Goal: Information Seeking & Learning: Learn about a topic

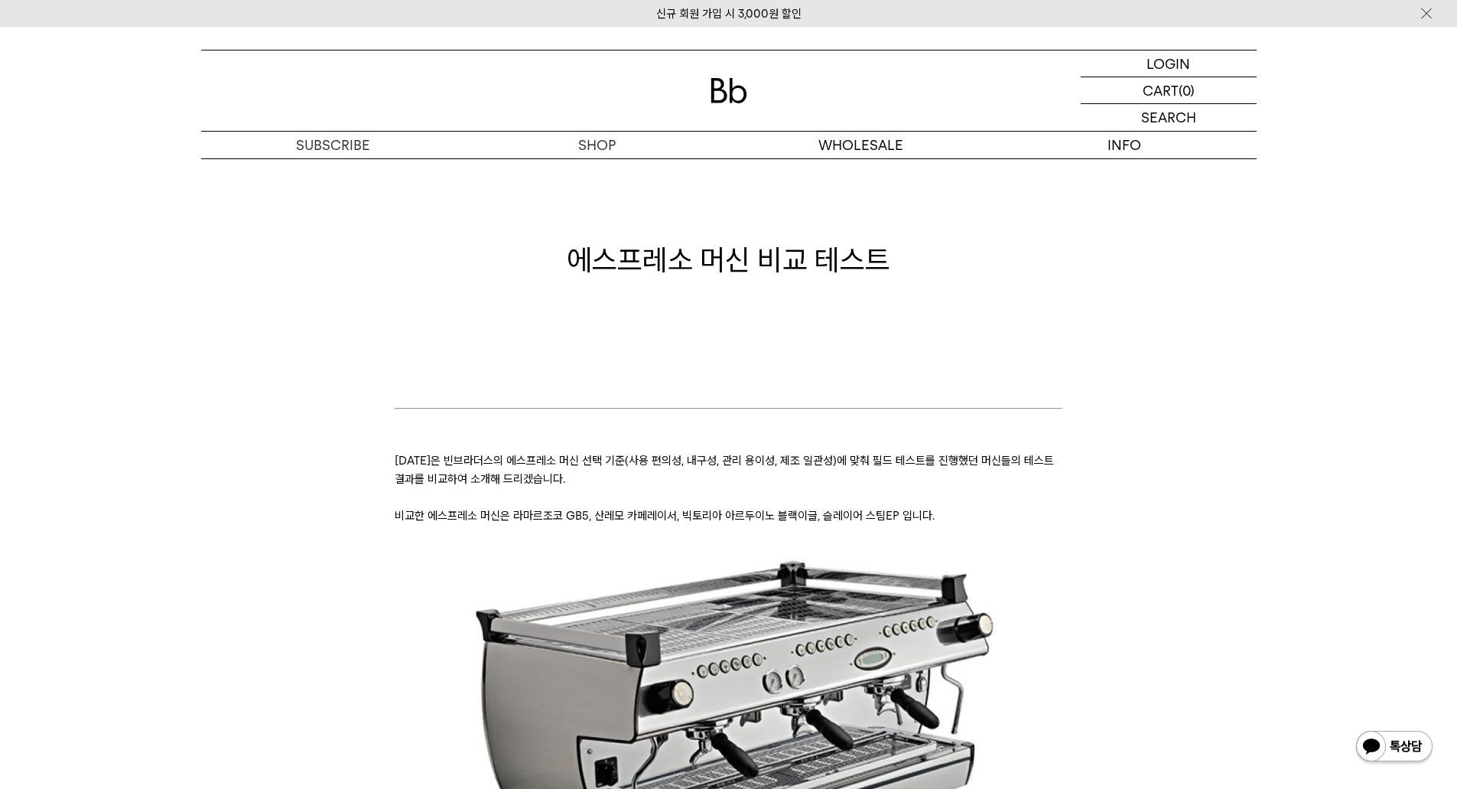
click at [953, 450] on p at bounding box center [729, 442] width 668 height 18
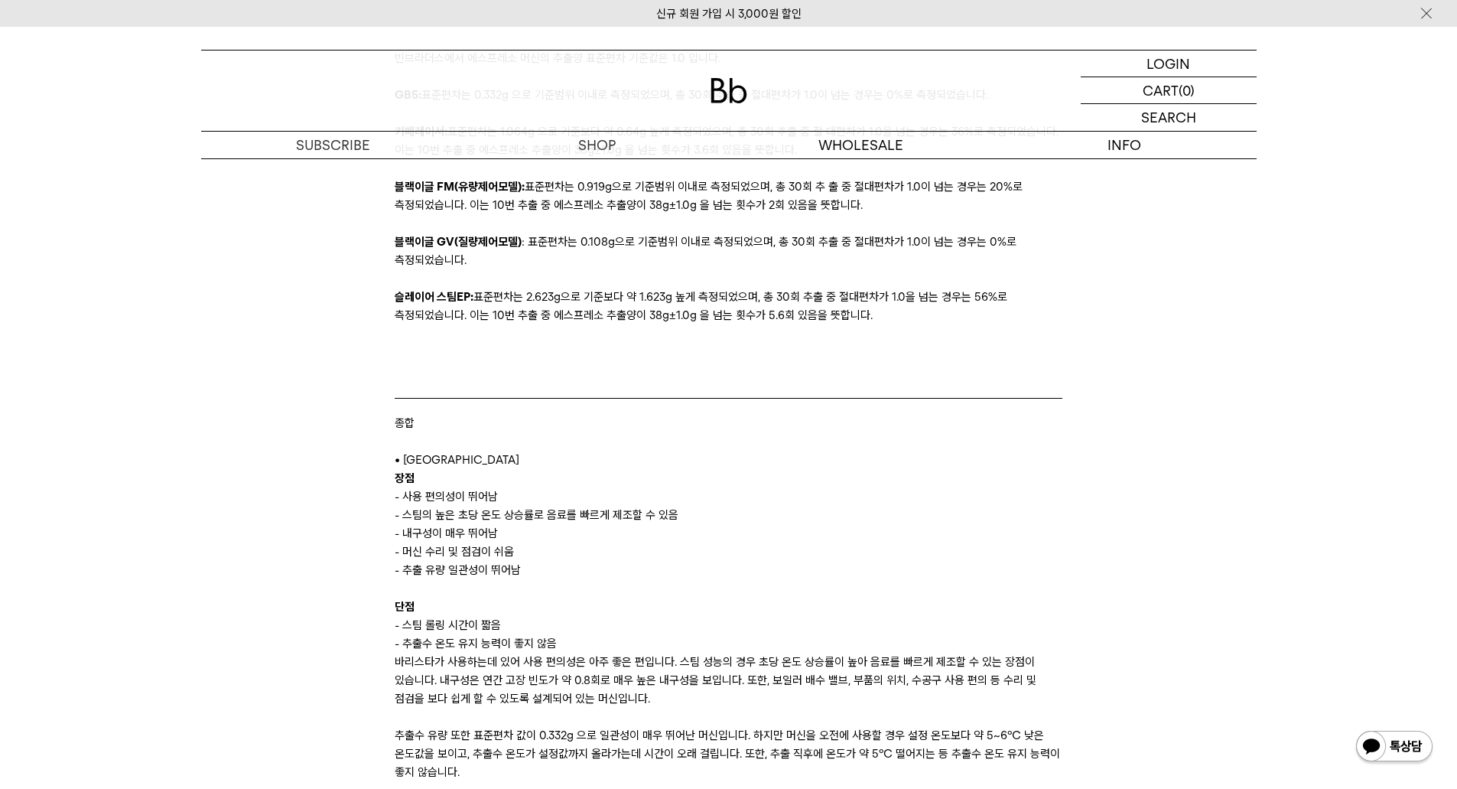
scroll to position [9560, 0]
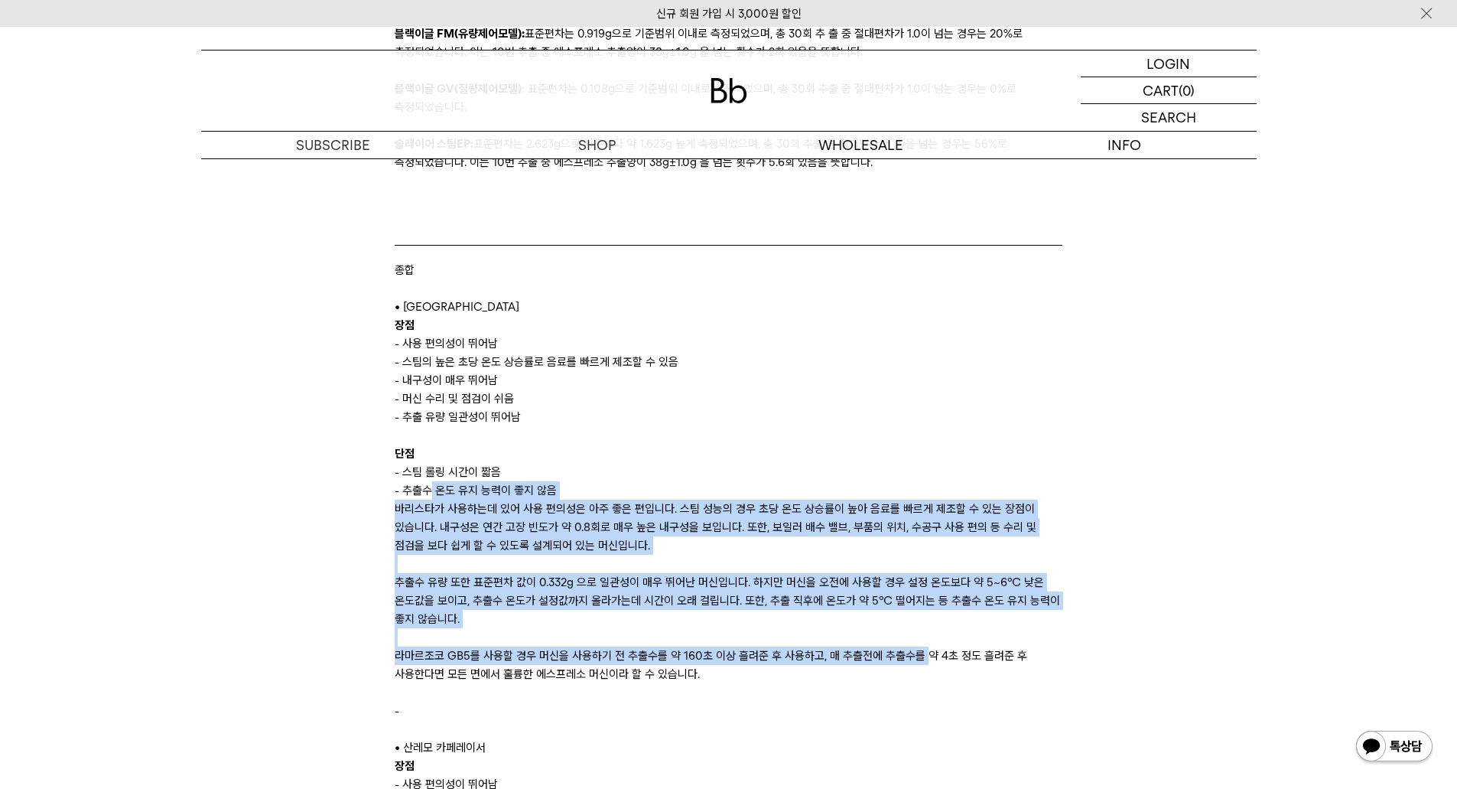
drag, startPoint x: 483, startPoint y: 501, endPoint x: 924, endPoint y: 659, distance: 468.1
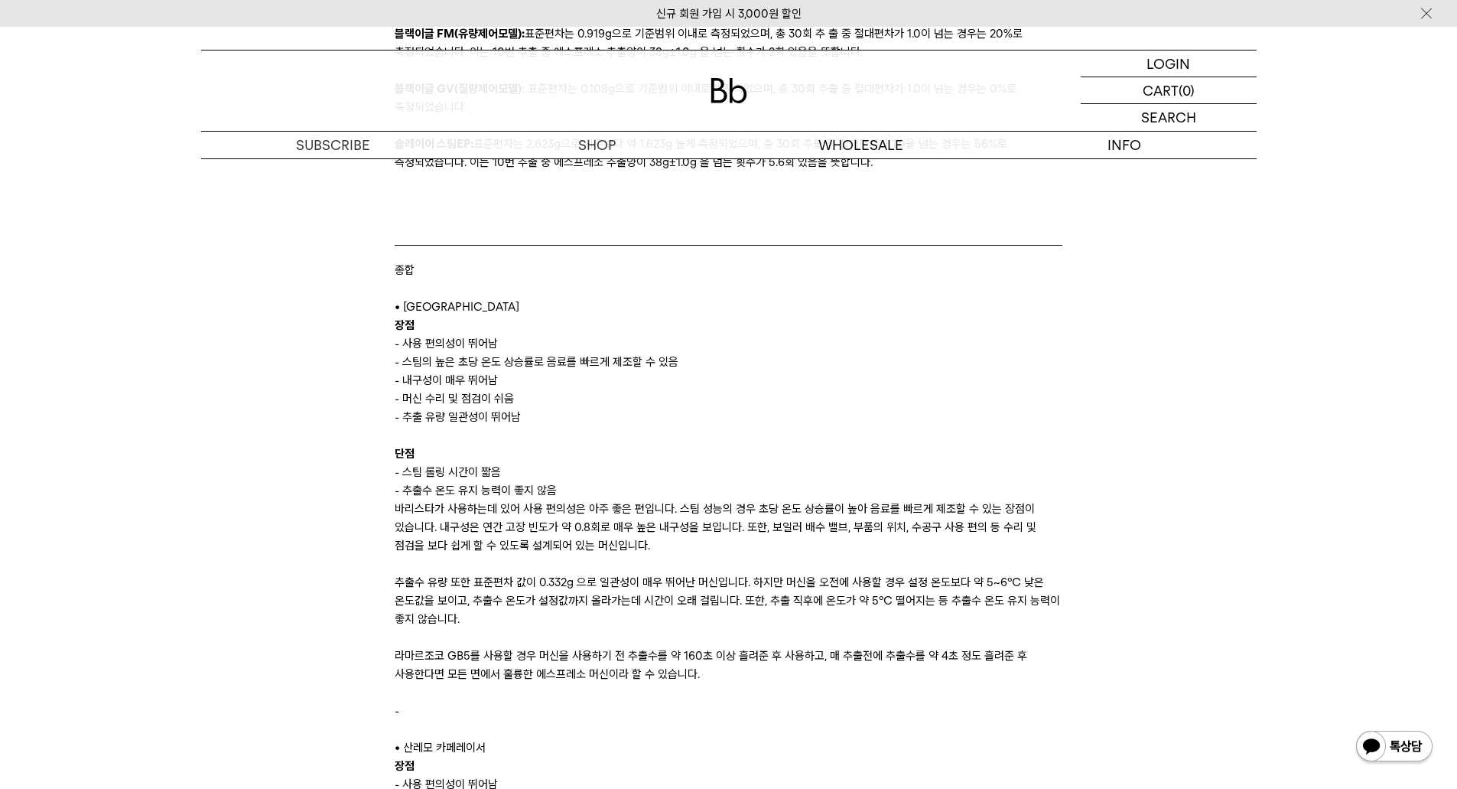
click at [925, 659] on p "라마르조코 GB5를 사용할 경우 머신을 사용하기 전 추출수를 약 160초 이상 흘려준 후 사용하고, 매 추출전에 추출수를 약 4초 정도 흘려준…" at bounding box center [729, 664] width 668 height 37
click at [717, 548] on p "바리스타가 사용하는데 있어 사용 편의성은 아주 좋은 편입니다. 스팀 성능의 경우 초당 온도 상승률이 높아 음료를 빠르게 제조할 수 있는 장점이…" at bounding box center [729, 526] width 668 height 55
click at [710, 545] on p "바리스타가 사용하는데 있어 사용 편의성은 아주 좋은 편입니다. 스팀 성능의 경우 초당 온도 상승률이 높아 음료를 빠르게 제조할 수 있는 장점이…" at bounding box center [729, 526] width 668 height 55
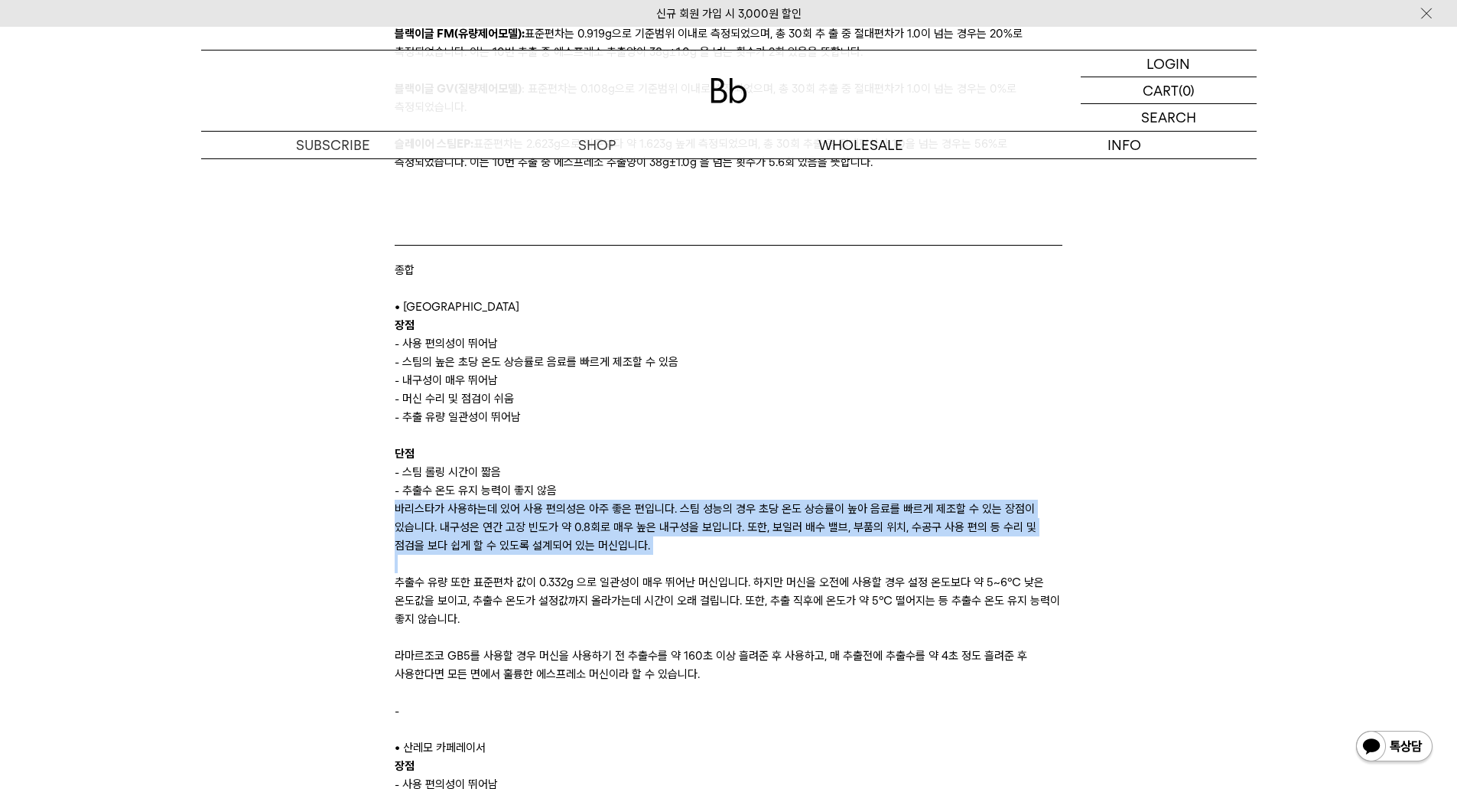
click at [710, 545] on p "바리스타가 사용하는데 있어 사용 편의성은 아주 좋은 편입니다. 스팀 성능의 경우 초당 온도 상승률이 높아 음료를 빠르게 제조할 수 있는 장점이…" at bounding box center [729, 526] width 668 height 55
click at [848, 550] on p "바리스타가 사용하는데 있어 사용 편의성은 아주 좋은 편입니다. 스팀 성능의 경우 초당 온도 상승률이 높아 음료를 빠르게 제조할 수 있는 장점이…" at bounding box center [729, 526] width 668 height 55
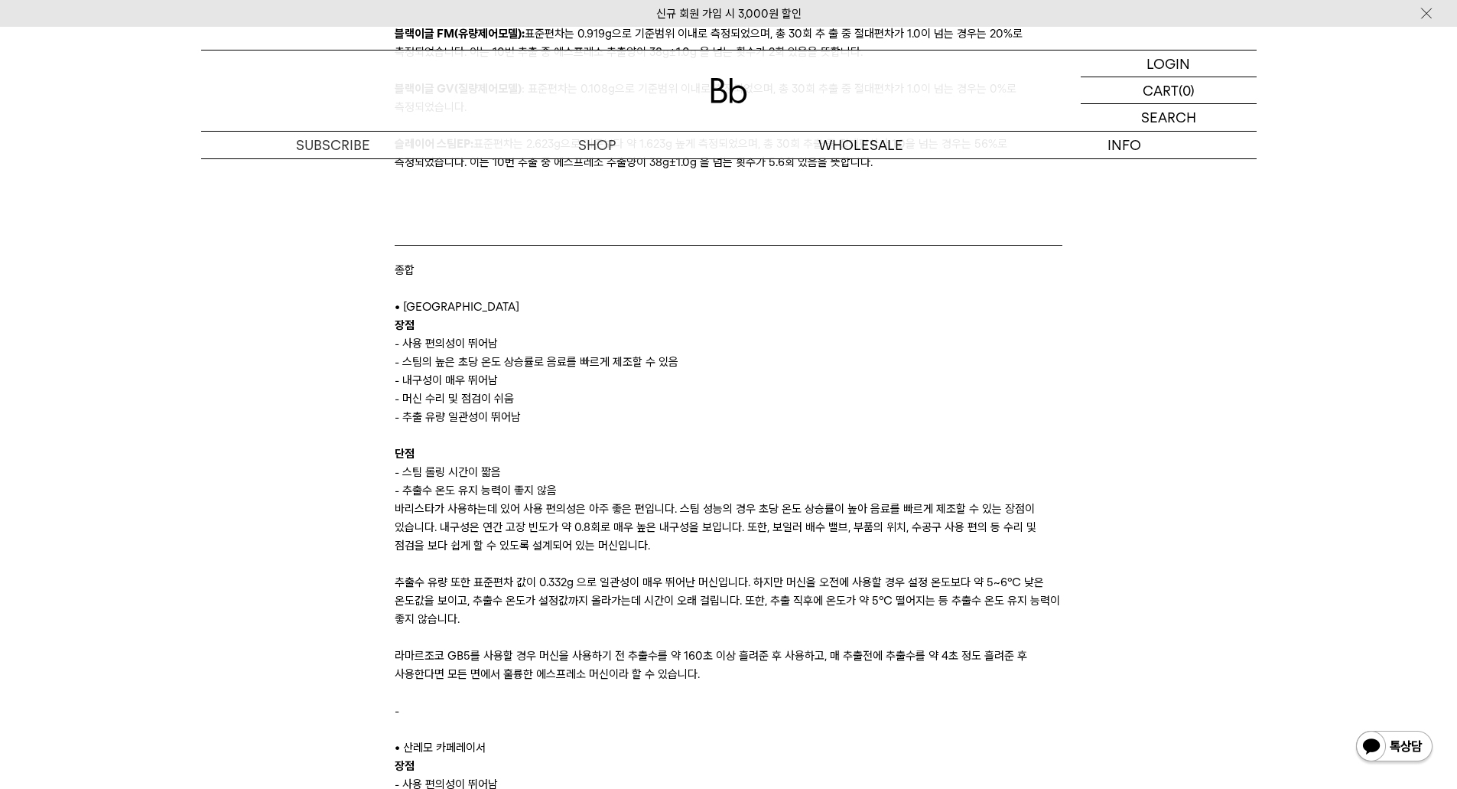
click at [870, 558] on p at bounding box center [729, 563] width 668 height 18
click at [863, 534] on p "바리스타가 사용하는데 있어 사용 편의성은 아주 좋은 편입니다. 스팀 성능의 경우 초당 온도 상승률이 높아 음료를 빠르게 제조할 수 있는 장점이…" at bounding box center [729, 526] width 668 height 55
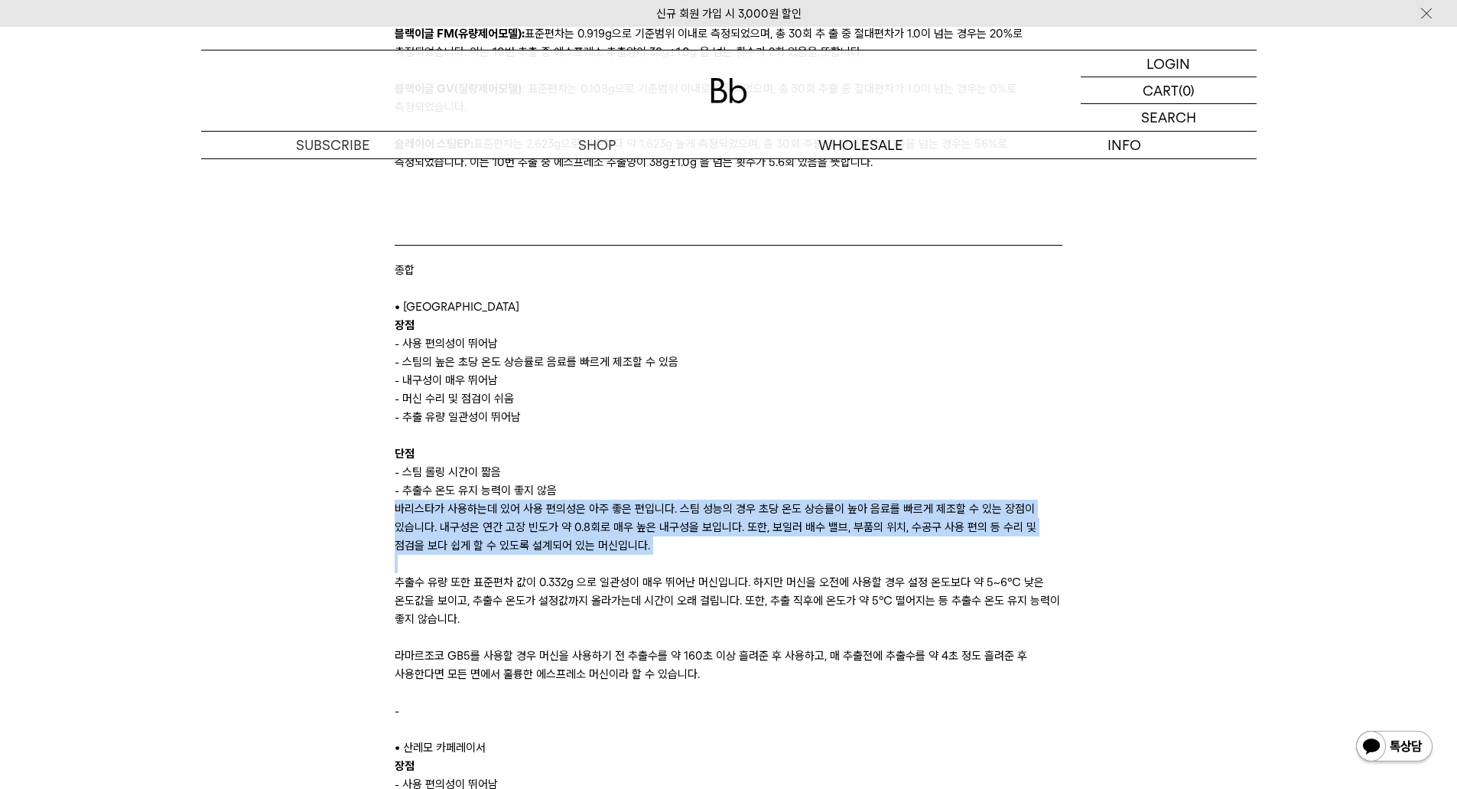
click at [863, 534] on p "바리스타가 사용하는데 있어 사용 편의성은 아주 좋은 편입니다. 스팀 성능의 경우 초당 온도 상승률이 높아 음료를 빠르게 제조할 수 있는 장점이…" at bounding box center [729, 526] width 668 height 55
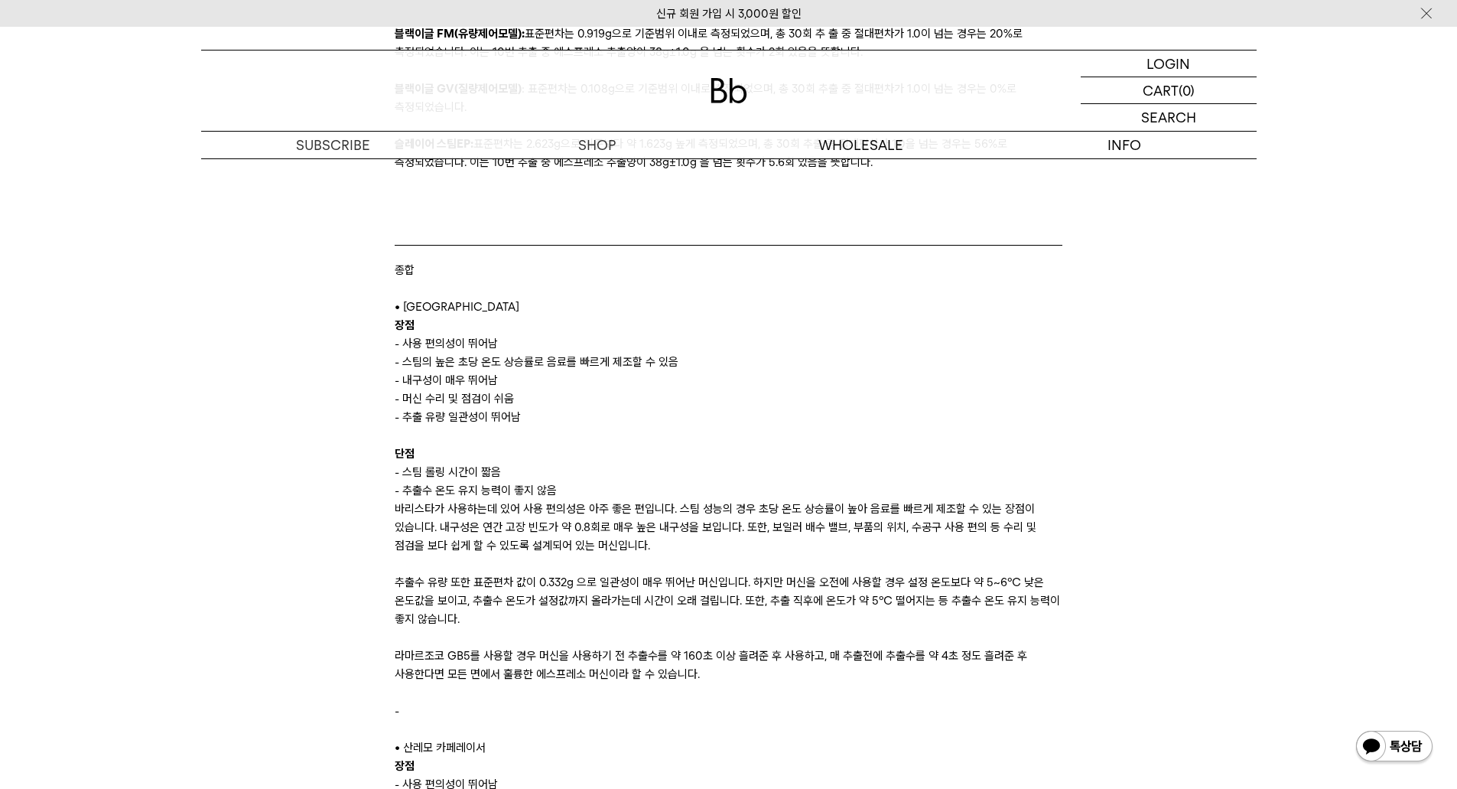
click at [1014, 629] on p at bounding box center [729, 637] width 668 height 18
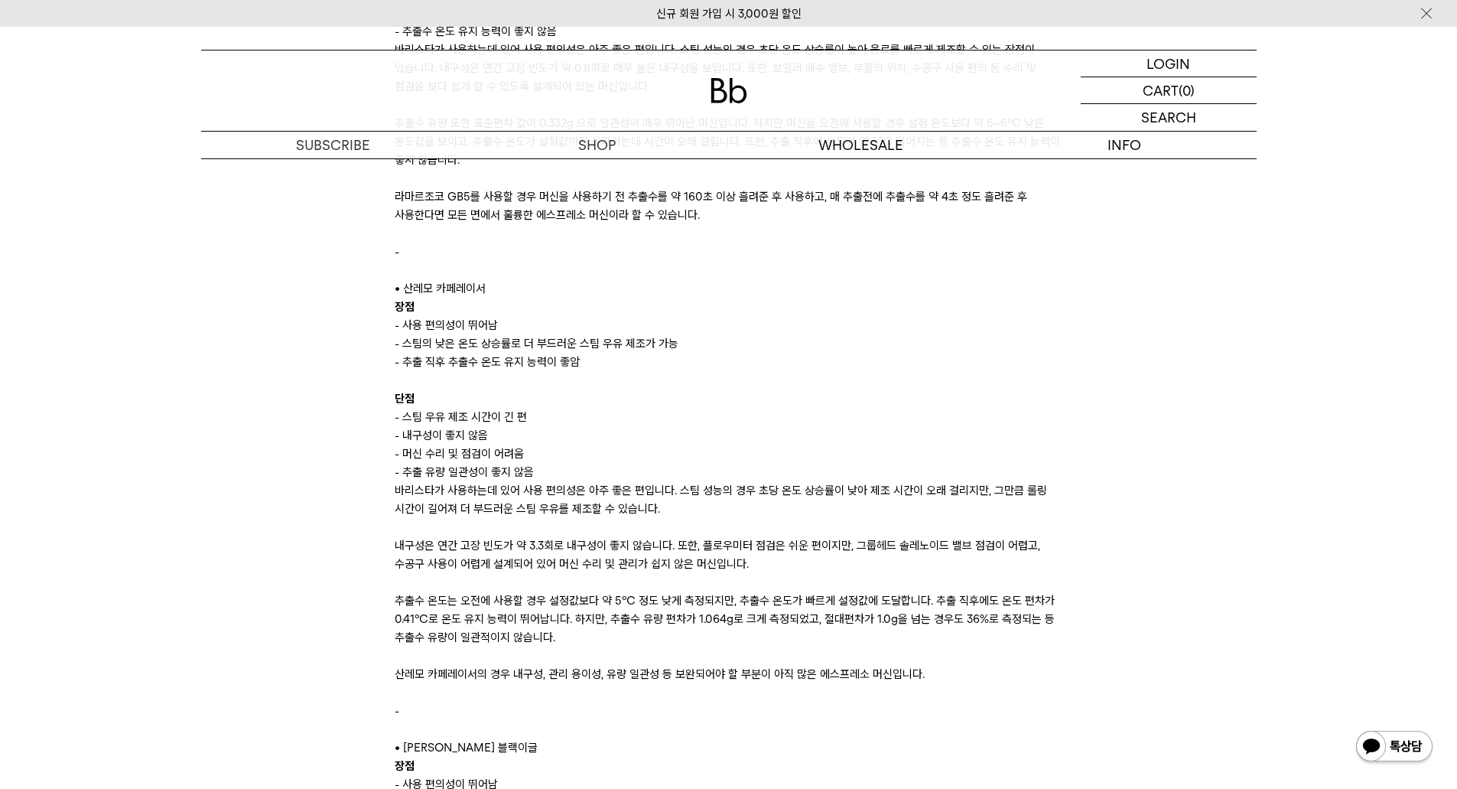
scroll to position [9790, 0]
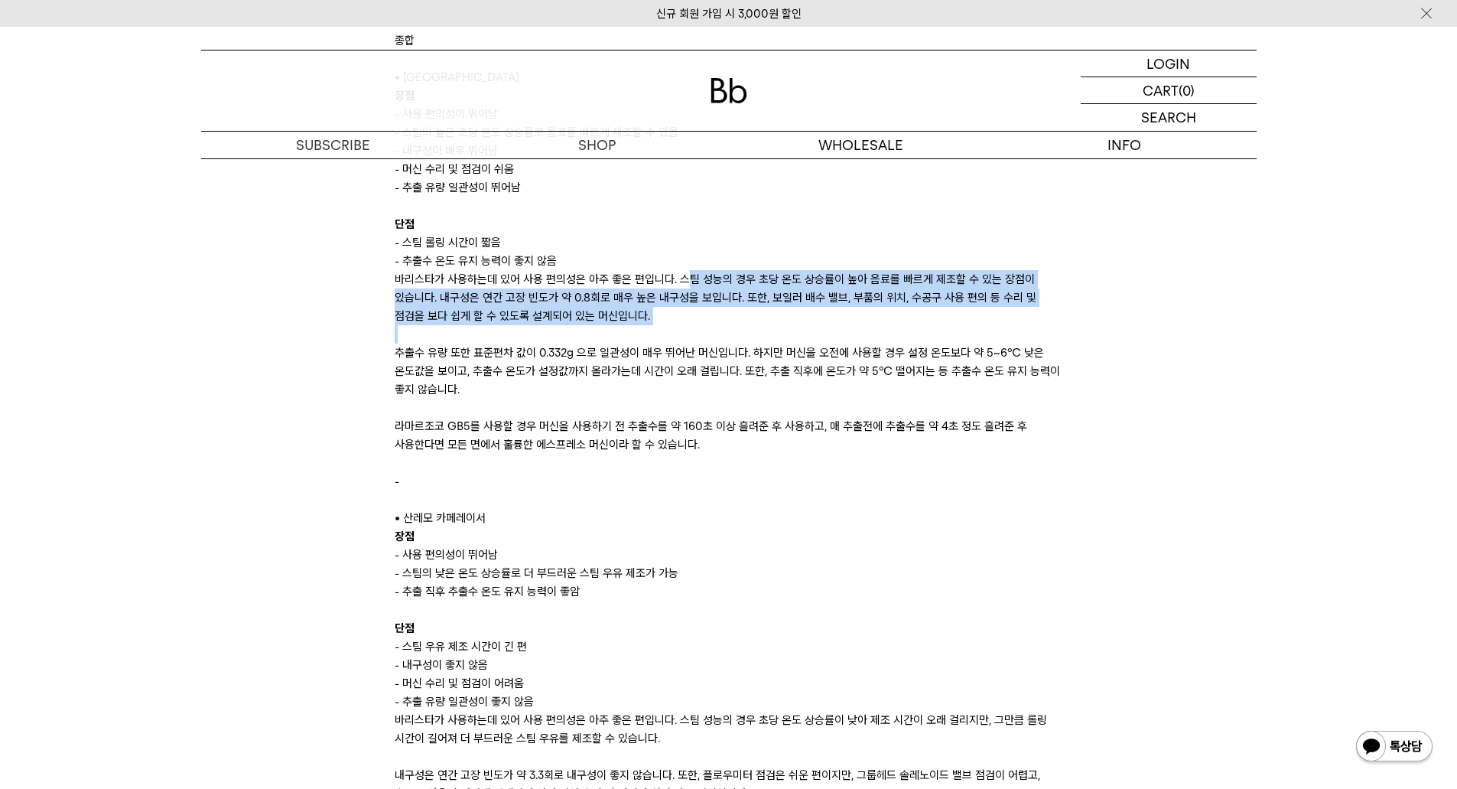
drag, startPoint x: 685, startPoint y: 280, endPoint x: 727, endPoint y: 329, distance: 65.0
click at [727, 329] on p at bounding box center [729, 334] width 668 height 18
drag, startPoint x: 607, startPoint y: 309, endPoint x: 618, endPoint y: 271, distance: 39.7
click at [618, 271] on p "바리스타가 사용하는데 있어 사용 편의성은 아주 좋은 편입니다. 스팀 성능의 경우 초당 온도 상승률이 높아 음료를 빠르게 제조할 수 있는 장점이…" at bounding box center [729, 297] width 668 height 55
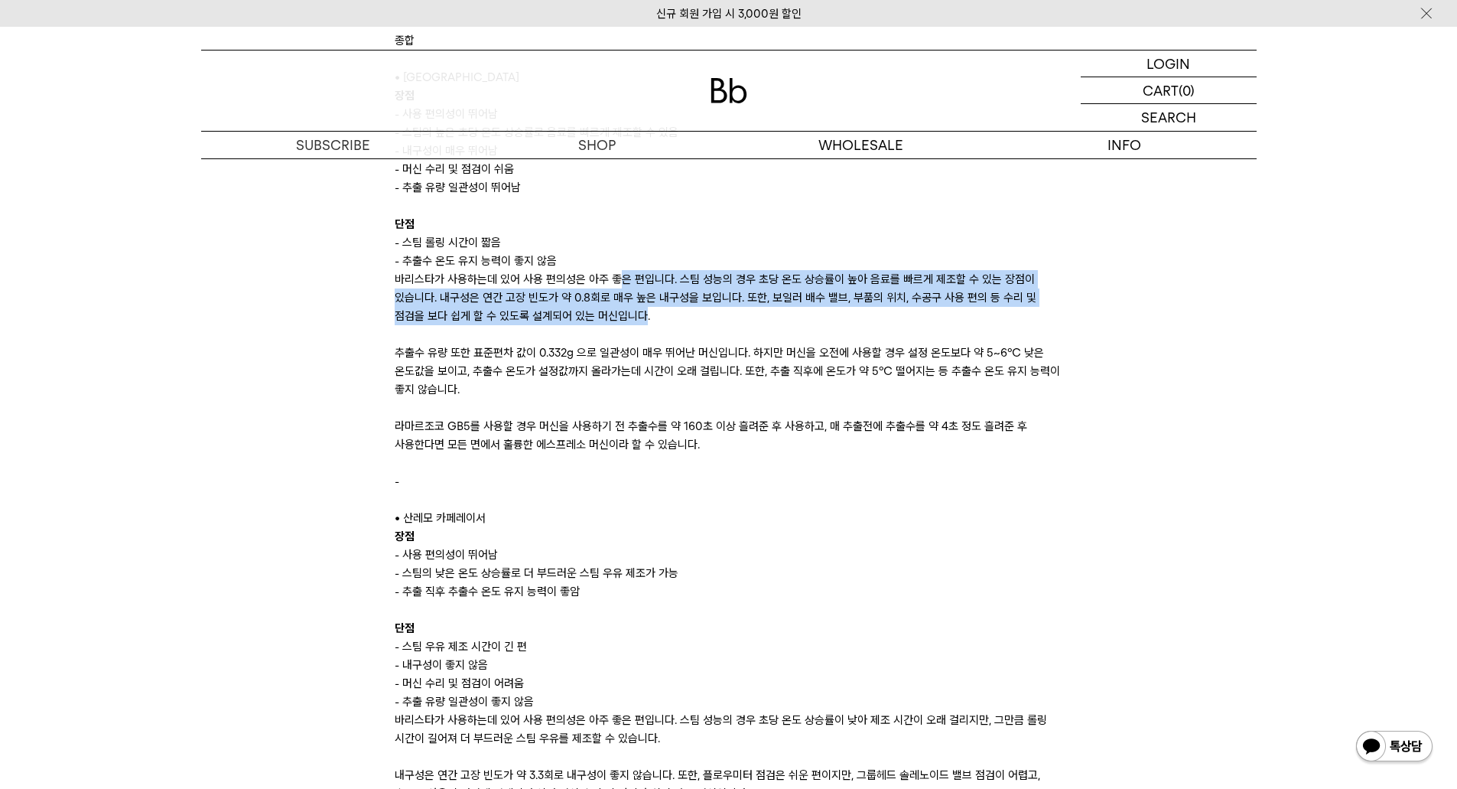
click at [618, 271] on p "바리스타가 사용하는데 있어 사용 편의성은 아주 좋은 편입니다. 스팀 성능의 경우 초당 온도 상승률이 높아 음료를 빠르게 제조할 수 있는 장점이…" at bounding box center [729, 297] width 668 height 55
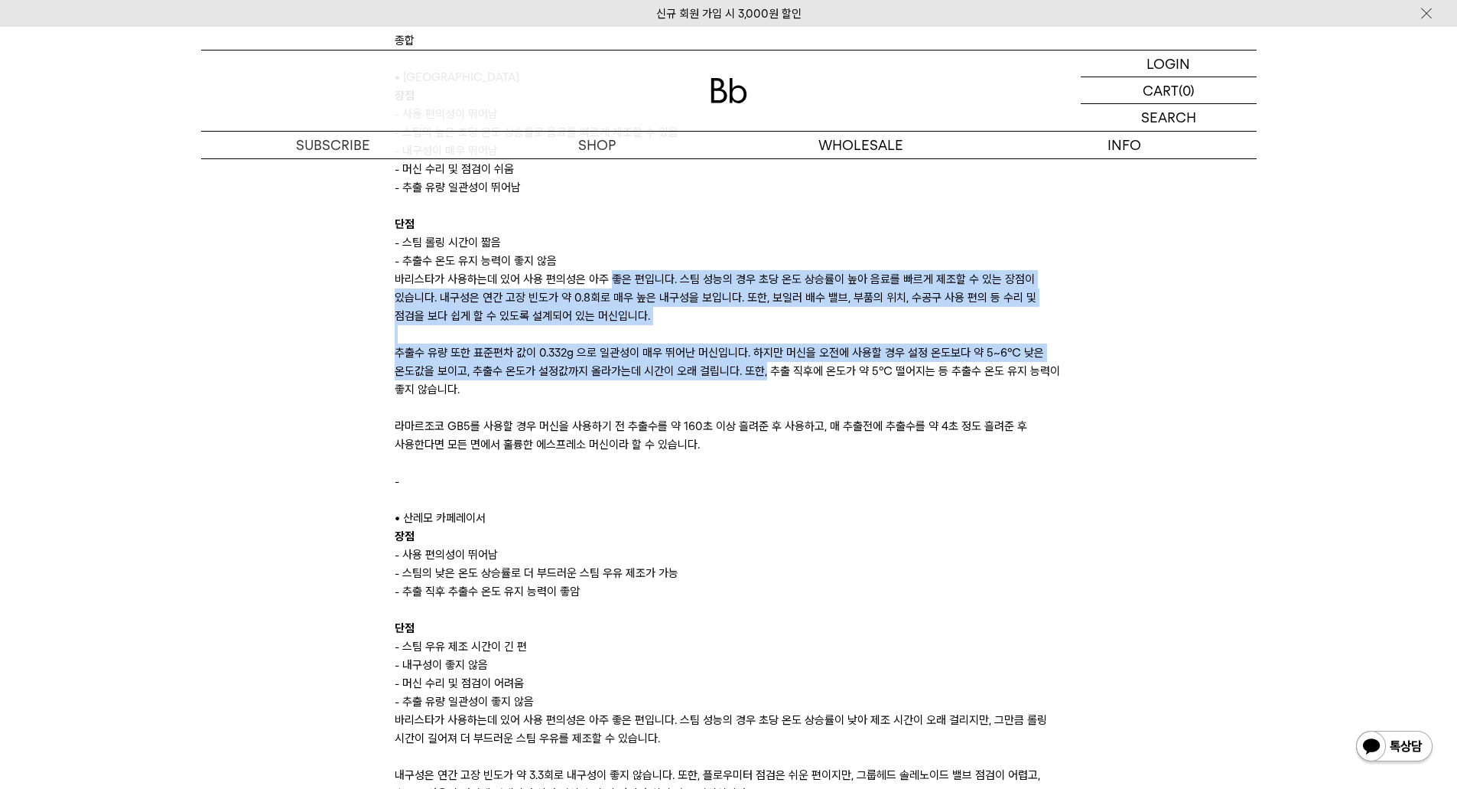
drag, startPoint x: 618, startPoint y: 271, endPoint x: 761, endPoint y: 370, distance: 174.2
click at [761, 370] on p "추출수 유량 또한 표준편차 값이 0.332g 으로 일관성이 매우 뛰어난 머신입니다. 하지만 머신을 오전에 사용할 경우 설정 온도보다 약 5~6…" at bounding box center [729, 370] width 668 height 55
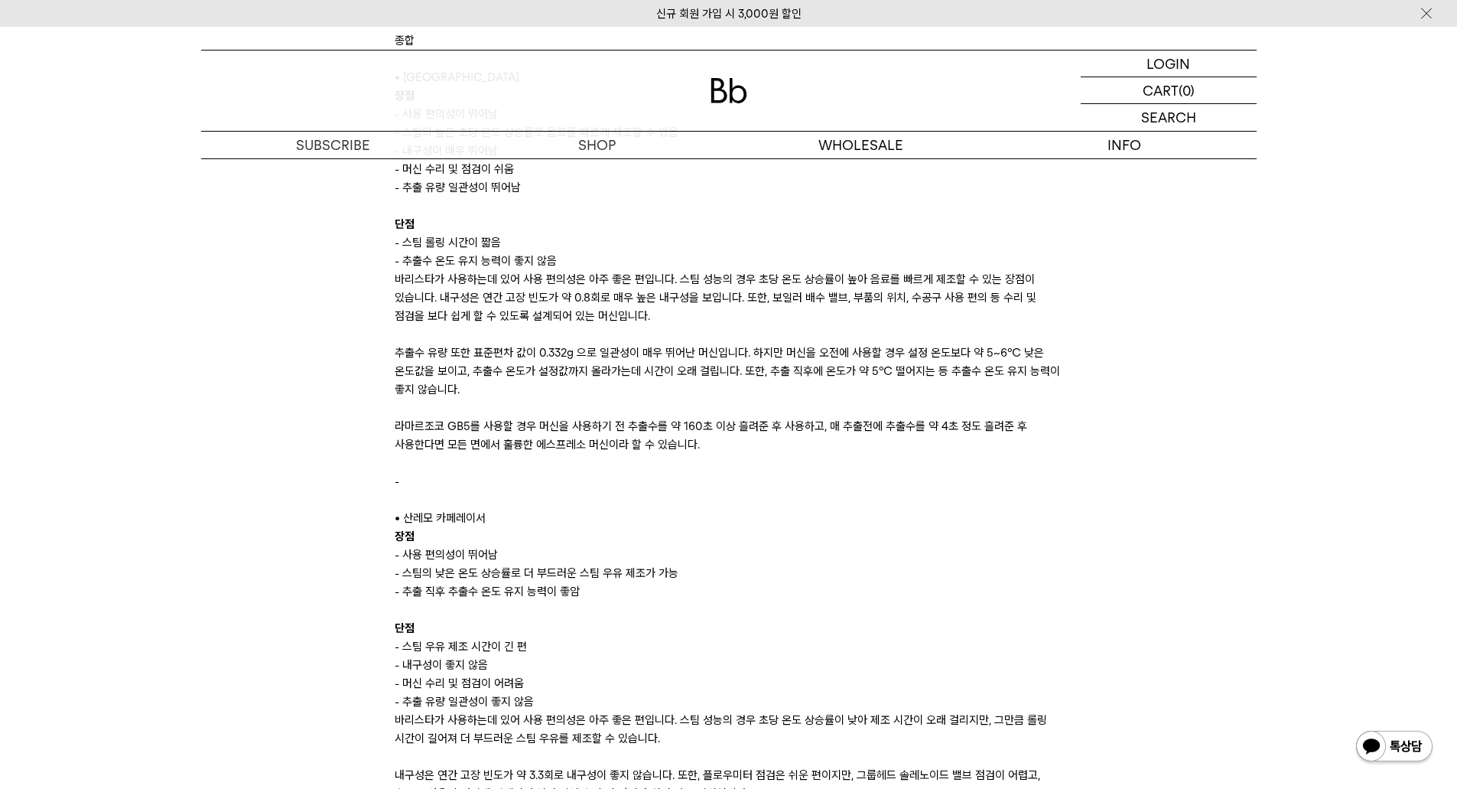
click at [752, 318] on p "바리스타가 사용하는데 있어 사용 편의성은 아주 좋은 편입니다. 스팀 성능의 경우 초당 온도 상승률이 높아 음료를 빠르게 제조할 수 있는 장점이…" at bounding box center [729, 297] width 668 height 55
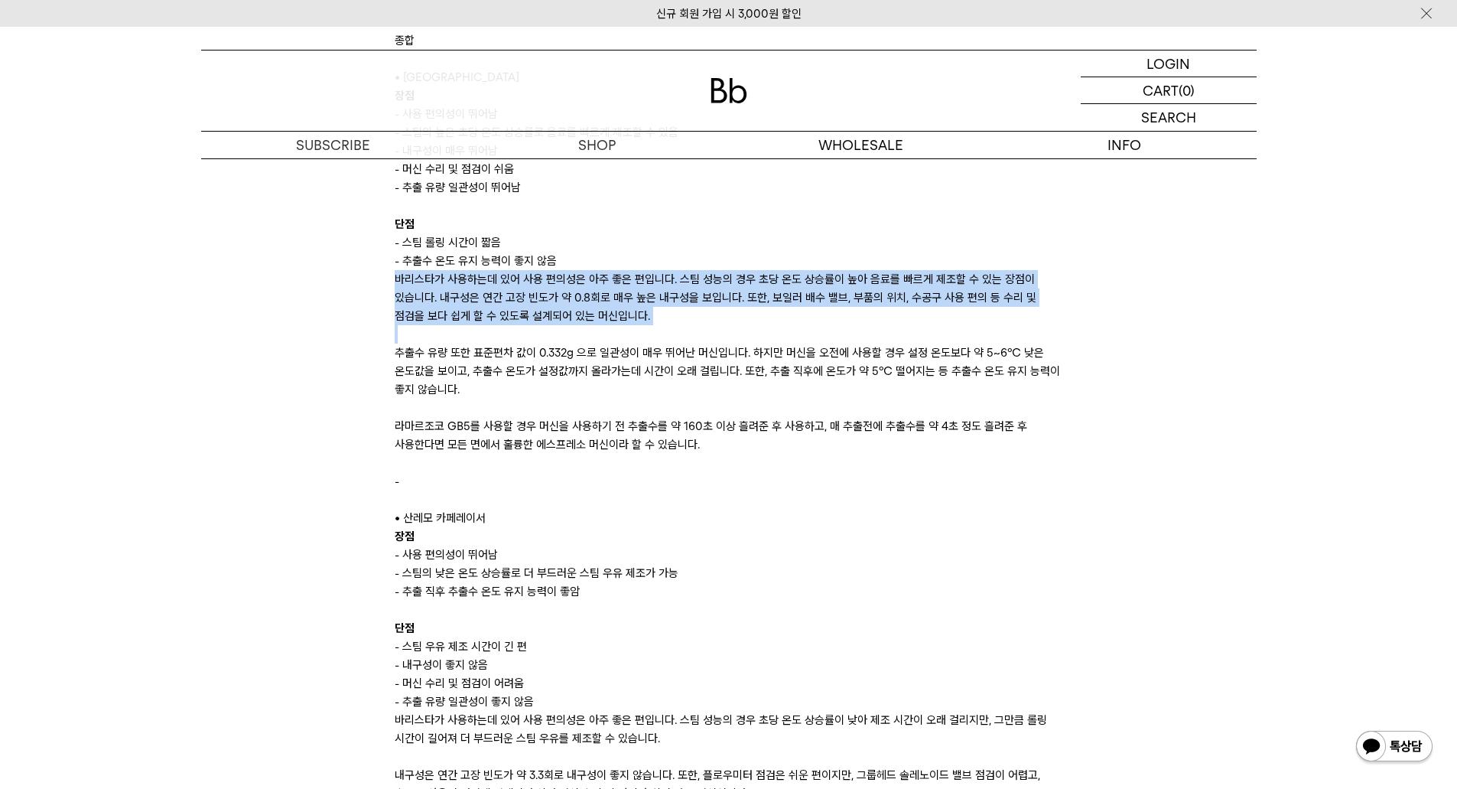
click at [752, 318] on p "바리스타가 사용하는데 있어 사용 편의성은 아주 좋은 편입니다. 스팀 성능의 경우 초당 온도 상승률이 높아 음료를 빠르게 제조할 수 있는 장점이…" at bounding box center [729, 297] width 668 height 55
click at [750, 314] on p "바리스타가 사용하는데 있어 사용 편의성은 아주 좋은 편입니다. 스팀 성능의 경우 초당 온도 상승률이 높아 음료를 빠르게 제조할 수 있는 장점이…" at bounding box center [729, 297] width 668 height 55
drag, startPoint x: 649, startPoint y: 320, endPoint x: 610, endPoint y: 279, distance: 56.3
click at [610, 279] on p "바리스타가 사용하는데 있어 사용 편의성은 아주 좋은 편입니다. 스팀 성능의 경우 초당 온도 상승률이 높아 음료를 빠르게 제조할 수 있는 장점이…" at bounding box center [729, 297] width 668 height 55
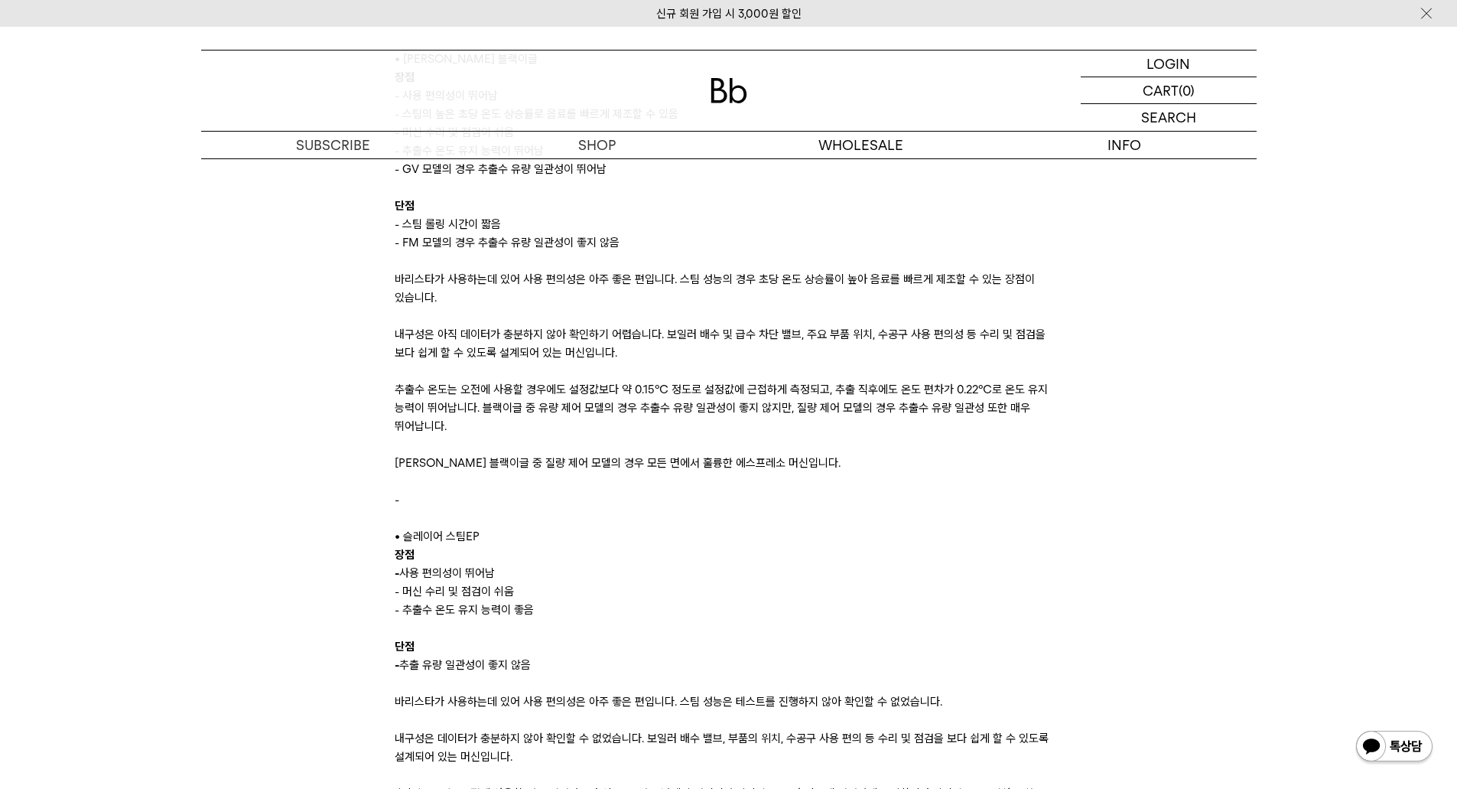
scroll to position [10554, 0]
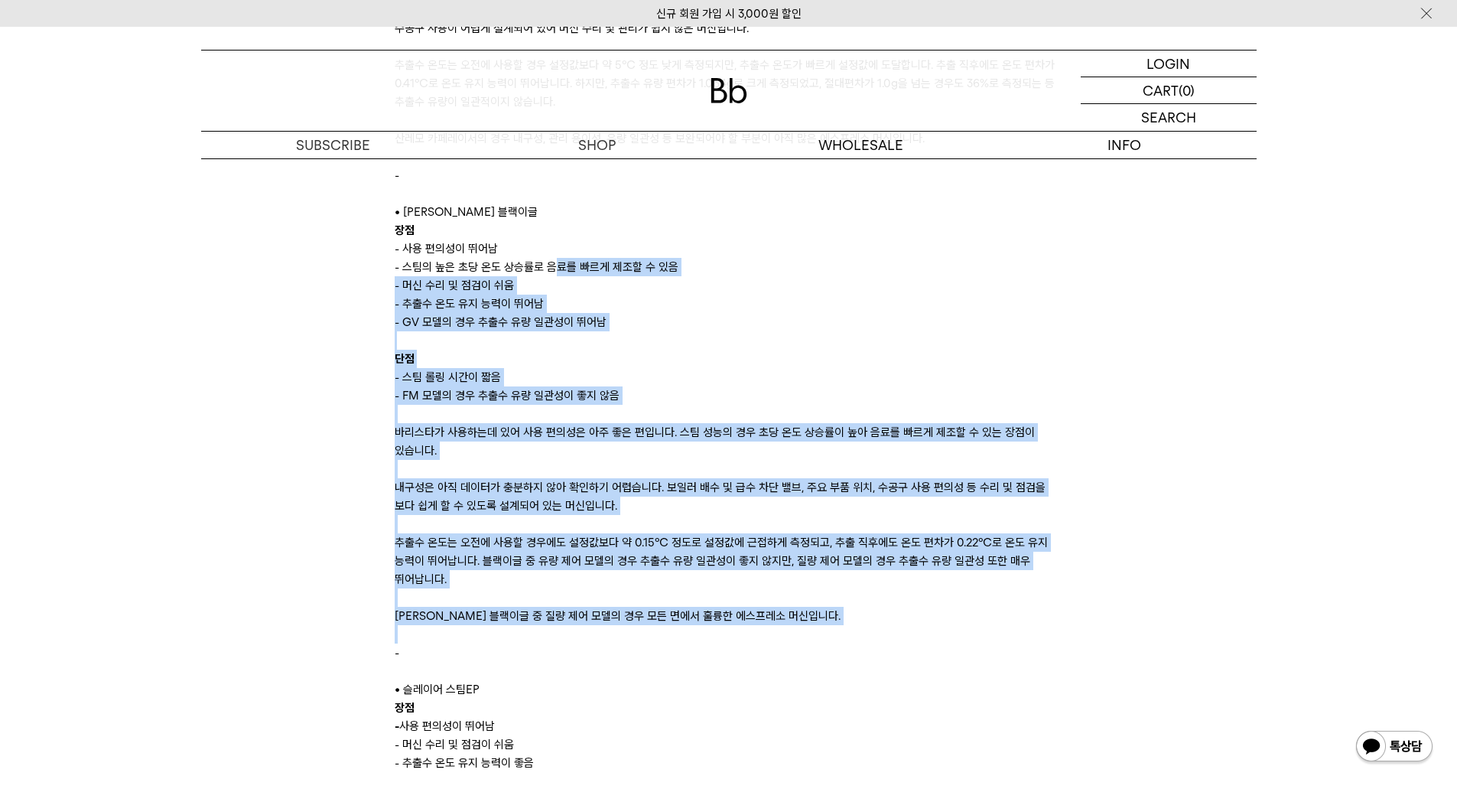
drag, startPoint x: 555, startPoint y: 263, endPoint x: 969, endPoint y: 627, distance: 551.1
click at [969, 627] on div "내구성은 연간 고장 빈도가 약 3.3회로 내구성이 좋지 않습니다. 또한, 플로우미터 점검은 쉬운 편이지만, 그룹헤드 솔레노이드 밸브 점검이 어…" at bounding box center [729, 542] width 668 height 1083
click at [969, 627] on p at bounding box center [729, 634] width 668 height 18
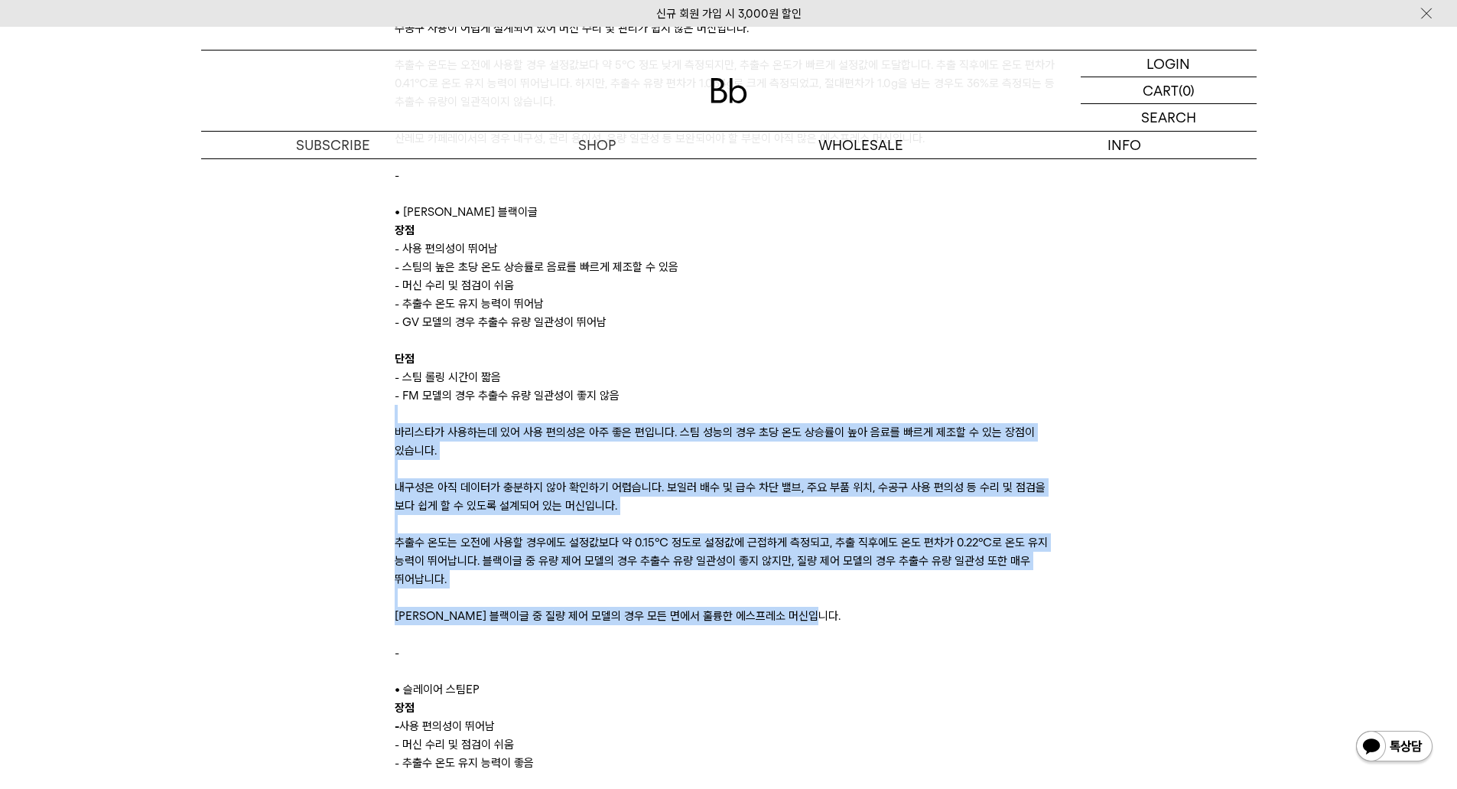
drag, startPoint x: 887, startPoint y: 622, endPoint x: 633, endPoint y: 395, distance: 340.2
click at [633, 395] on div "단점 - 스팀 롤링 시간이 짧음 - FM 모델의 경우 추출수 유량 일관성이 좋지 않음 바리스타가 사용하는데 있어 사용 편의성은 아주 좋은 편입…" at bounding box center [729, 707] width 668 height 753
click at [836, 499] on p "내구성은 아직 데이터가 충분하지 않아 확인하기 어렵습니다. 보일러 배수 및 급수 차단 밸브, 주요 부품 위치, 수공구 사용 편의성 등 수리 및…" at bounding box center [729, 496] width 668 height 37
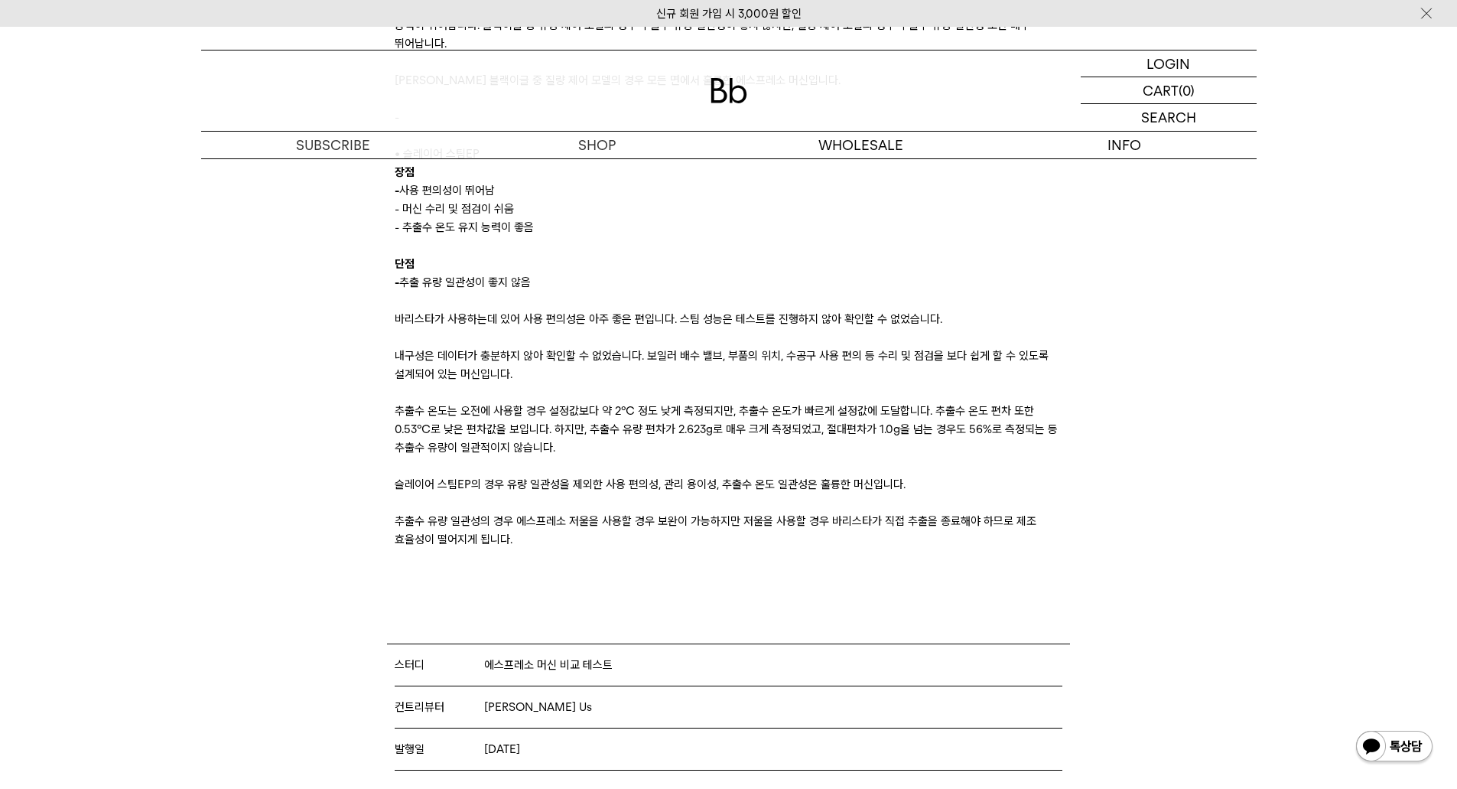
scroll to position [10937, 0]
